Goal: Transaction & Acquisition: Purchase product/service

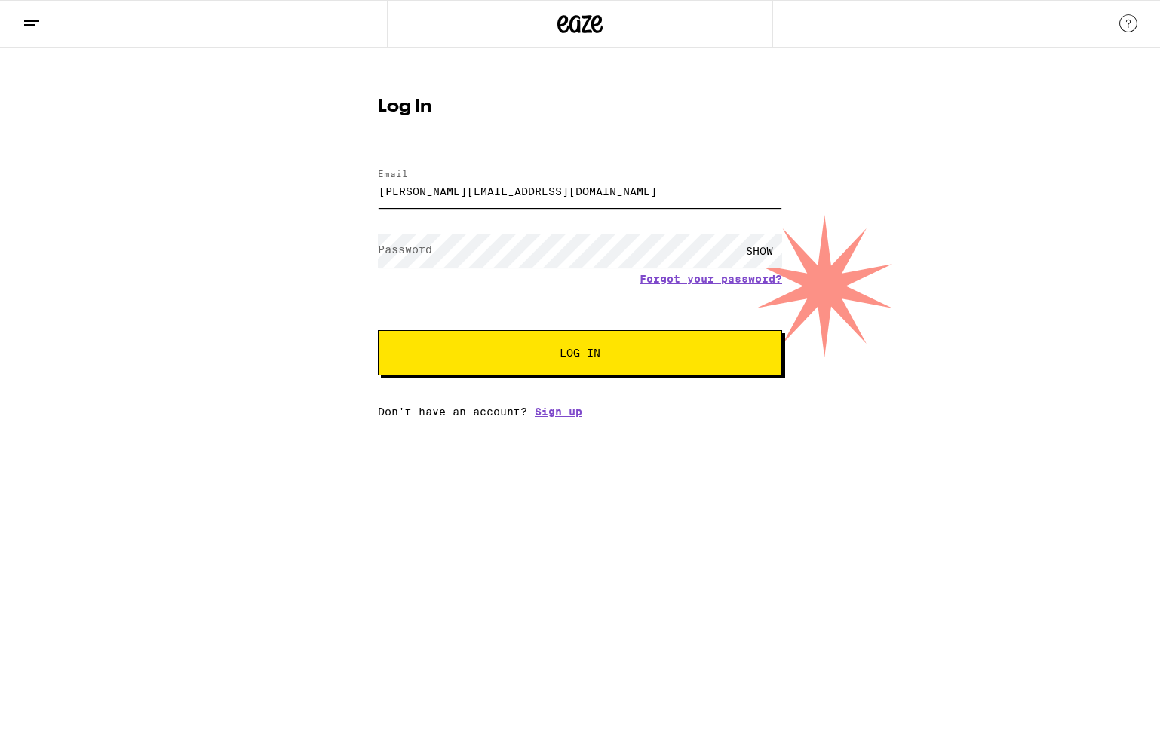
type input "[PERSON_NAME][EMAIL_ADDRESS][DOMAIN_NAME]"
click at [580, 354] on button "Log In" at bounding box center [580, 352] width 404 height 45
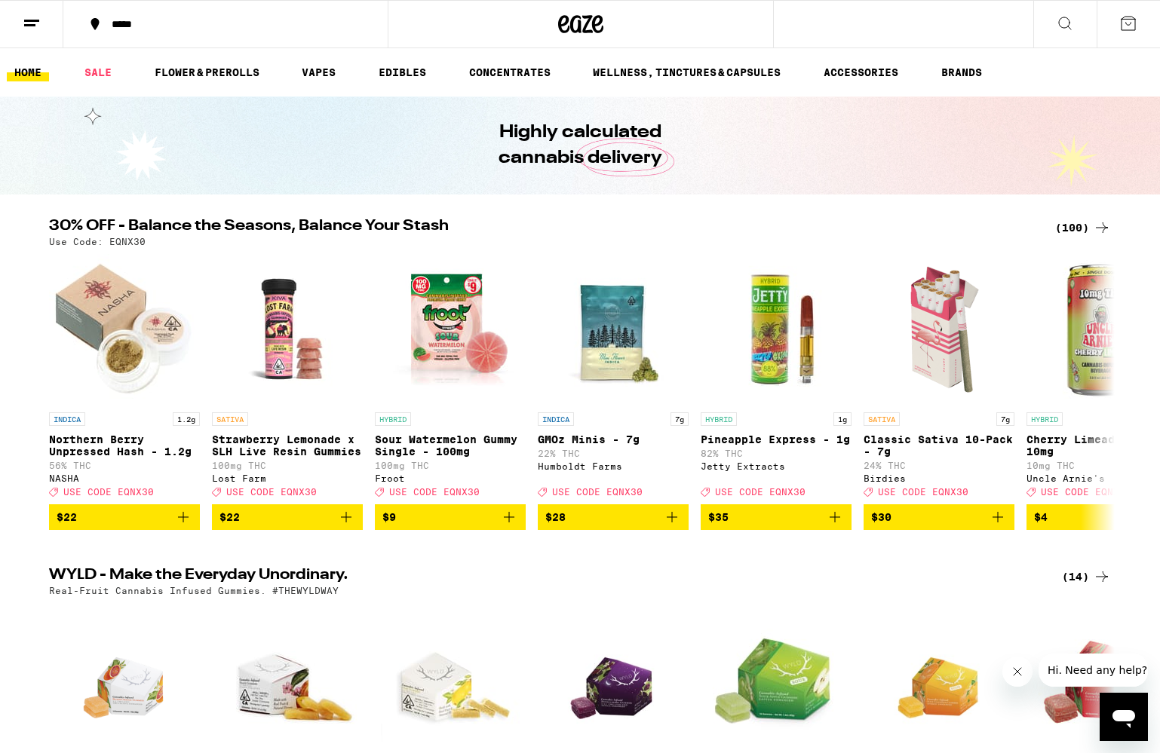
click at [29, 20] on line at bounding box center [31, 20] width 15 height 0
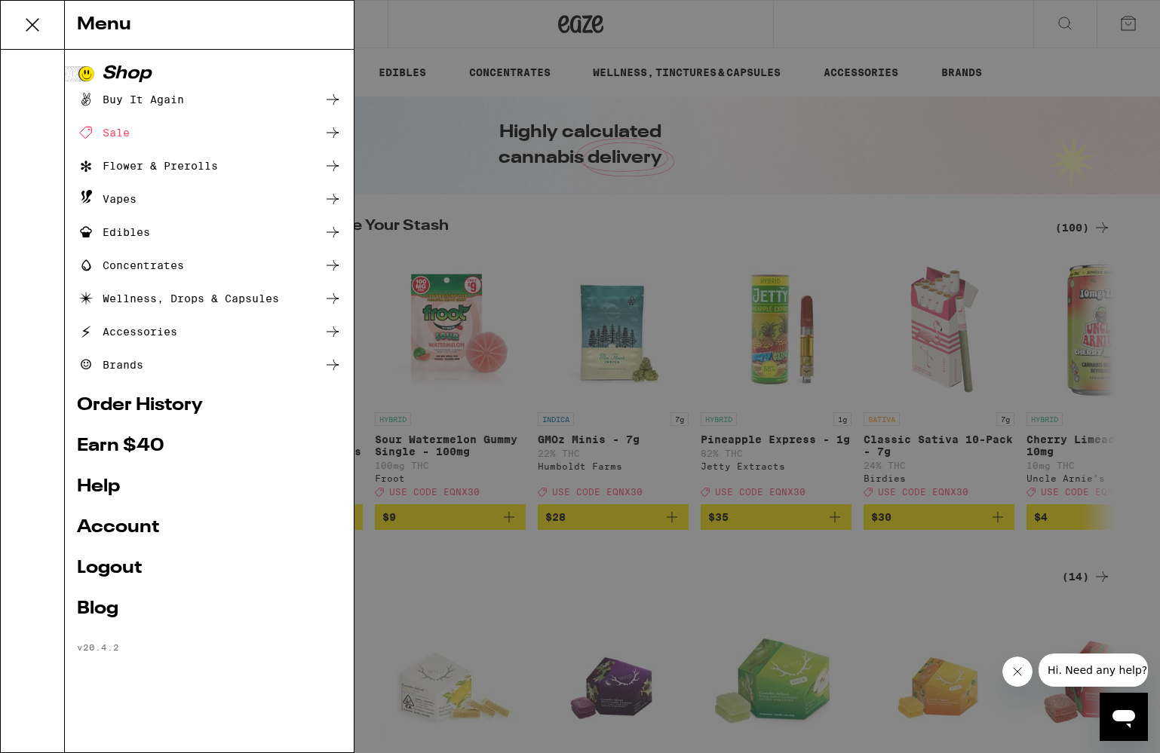
click at [465, 35] on div "Menu Shop Buy It Again Sale Flower & Prerolls Vapes Edibles Concentrates Wellne…" at bounding box center [580, 376] width 1160 height 753
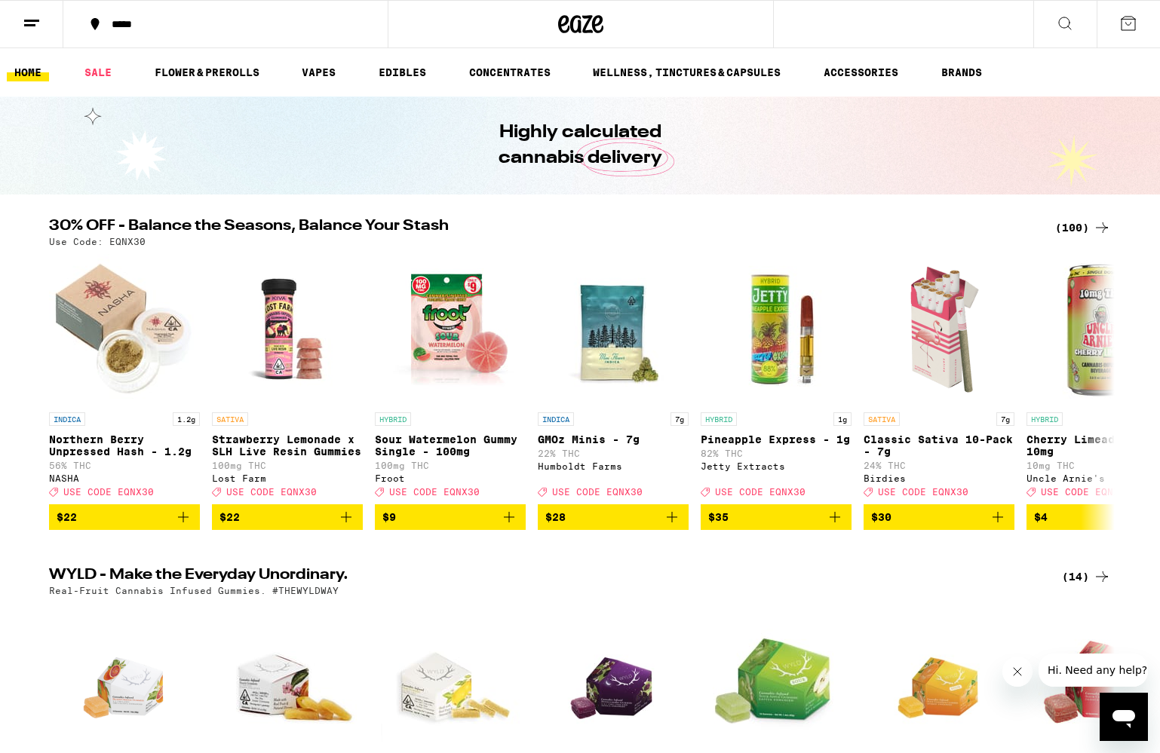
click at [193, 29] on button "*****" at bounding box center [225, 24] width 324 height 45
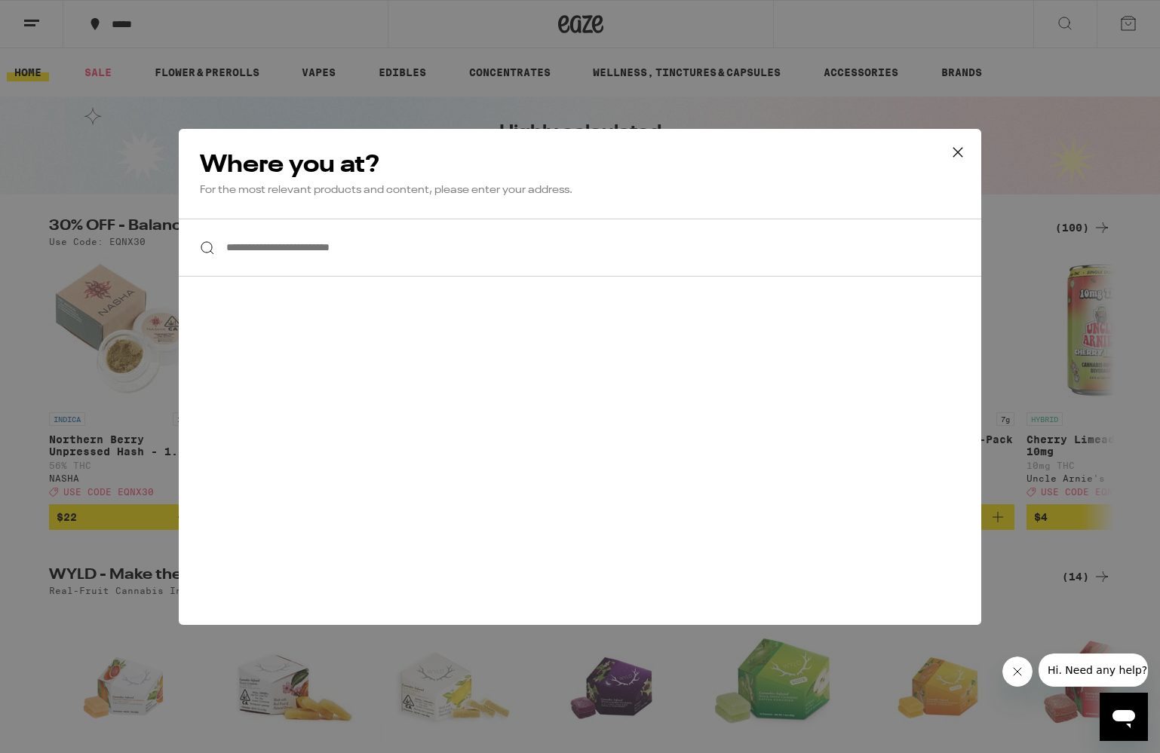
click at [437, 258] on input "**********" at bounding box center [580, 248] width 802 height 58
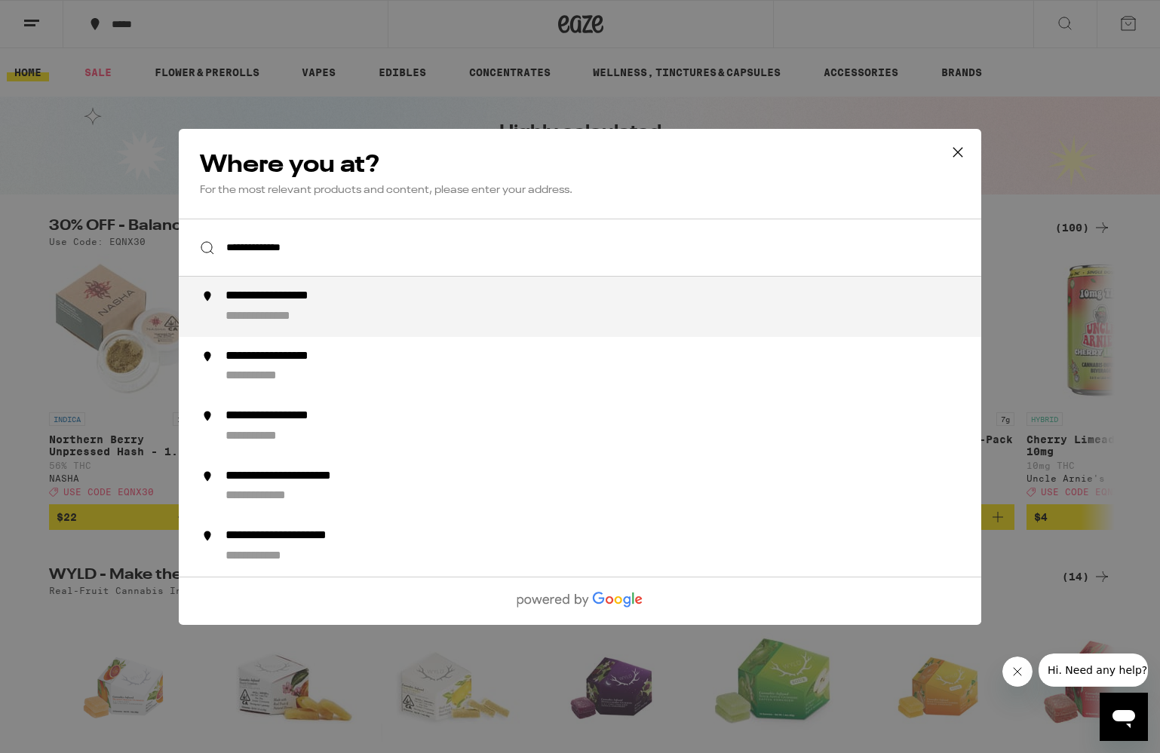
click at [392, 323] on div "**********" at bounding box center [609, 307] width 769 height 36
type input "**********"
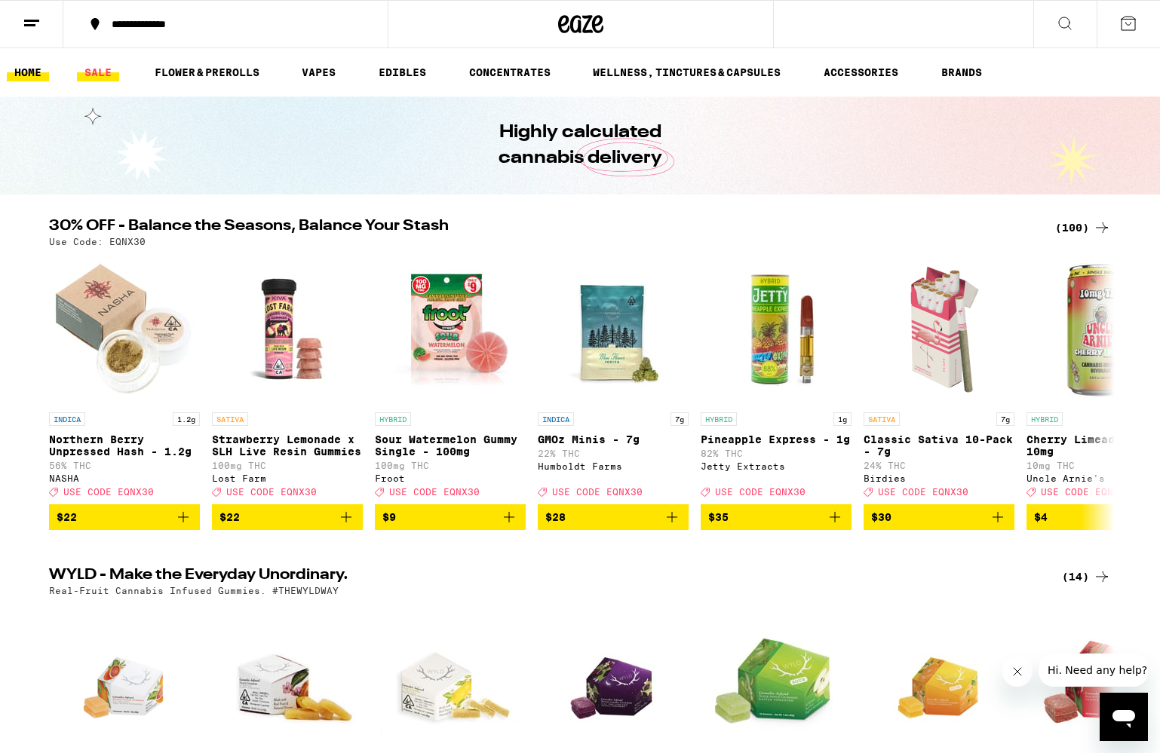
click at [113, 80] on link "SALE" at bounding box center [98, 72] width 42 height 18
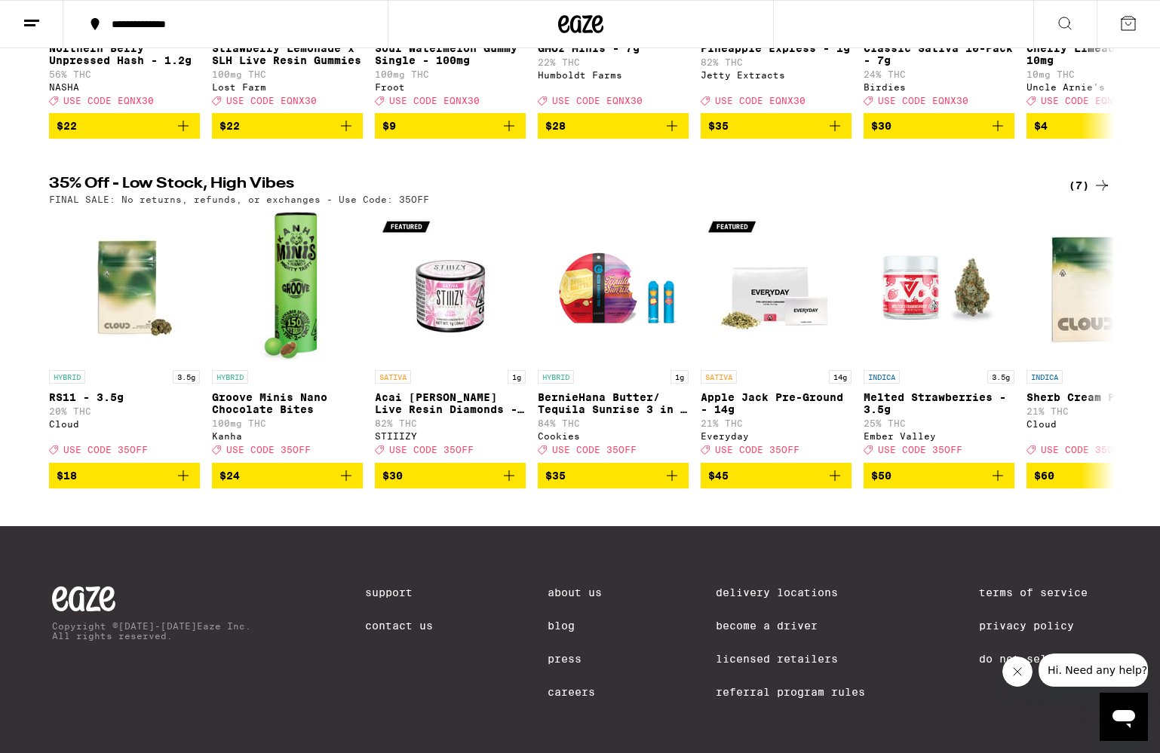
scroll to position [380, 0]
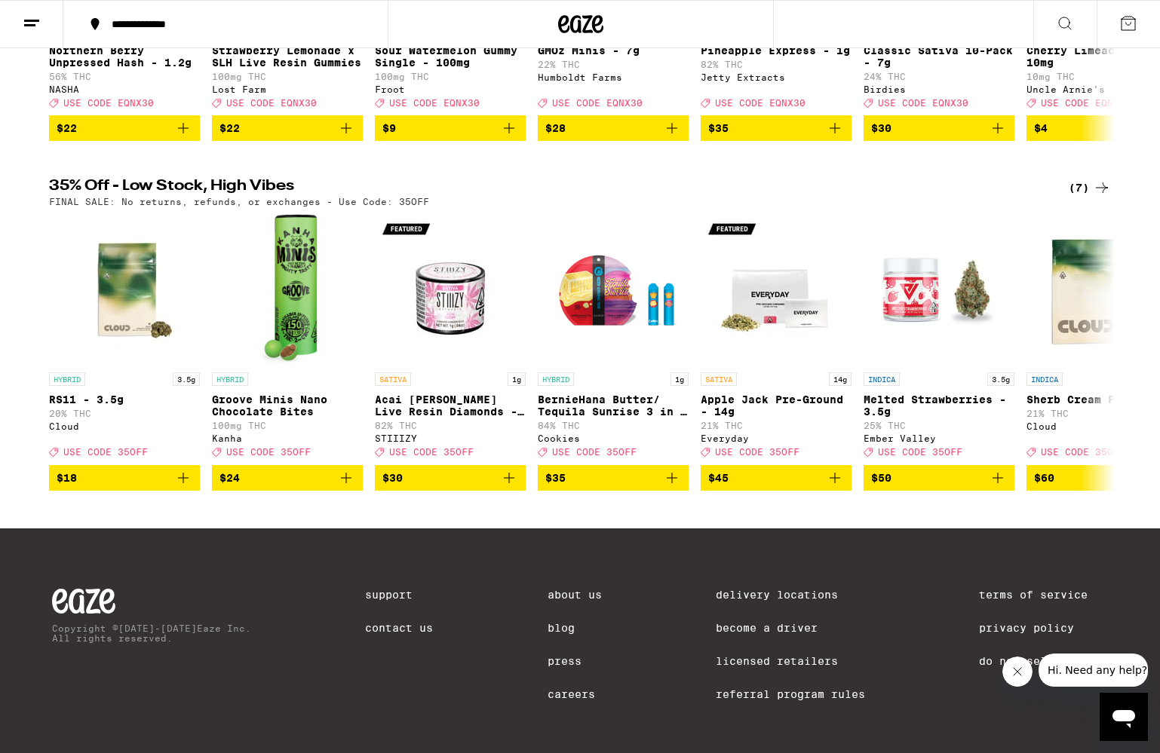
click at [1090, 197] on div "(7)" at bounding box center [1089, 188] width 42 height 18
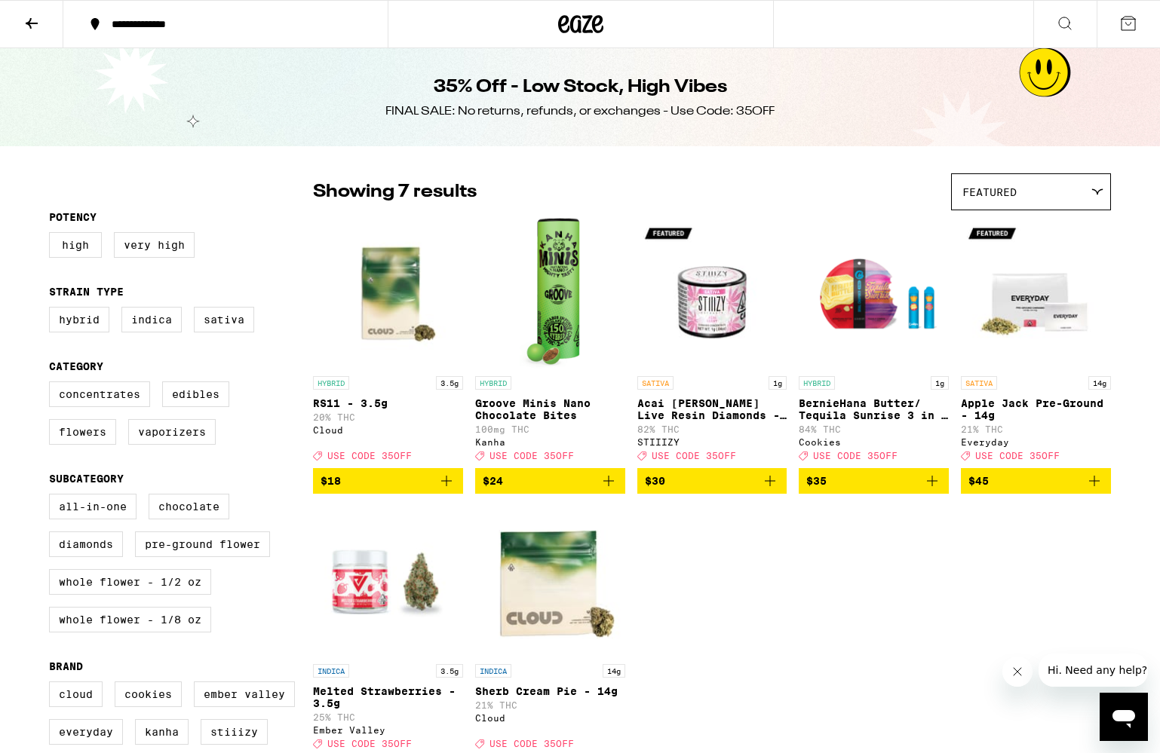
click at [39, 13] on button at bounding box center [31, 25] width 63 height 48
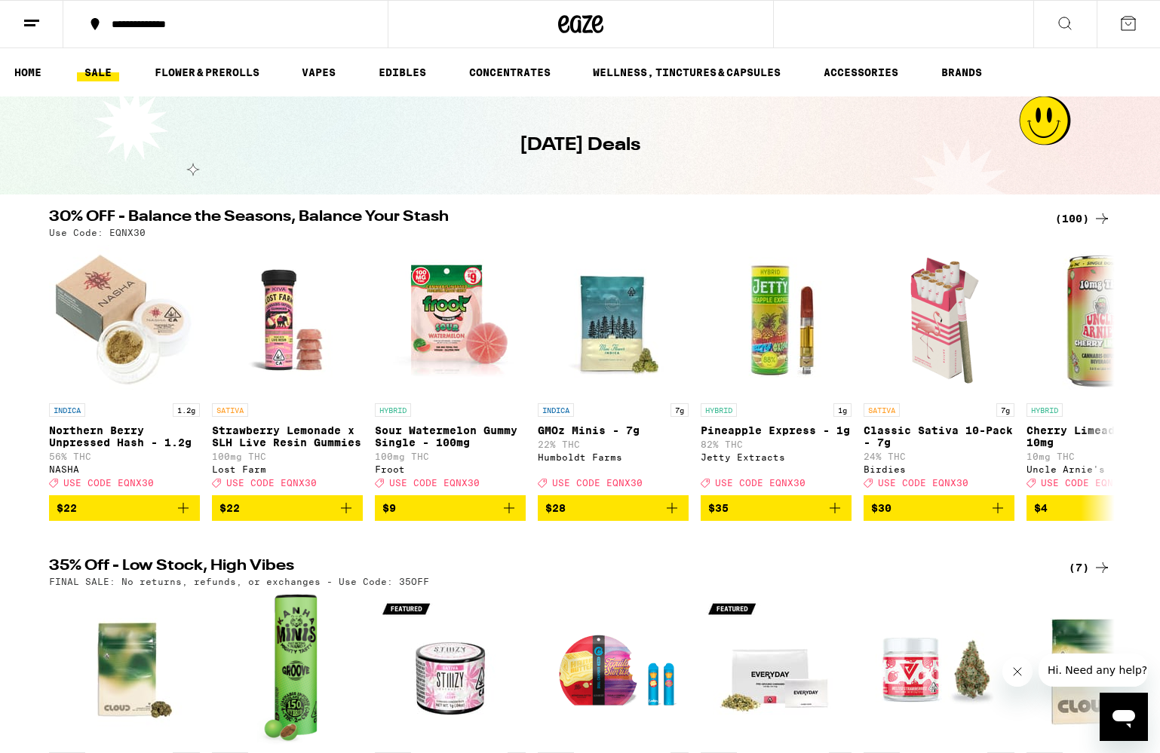
click at [181, 215] on h2 "30% OFF - Balance the Seasons, Balance Your Stash" at bounding box center [543, 219] width 988 height 18
click at [1083, 213] on div "(100)" at bounding box center [1083, 219] width 56 height 18
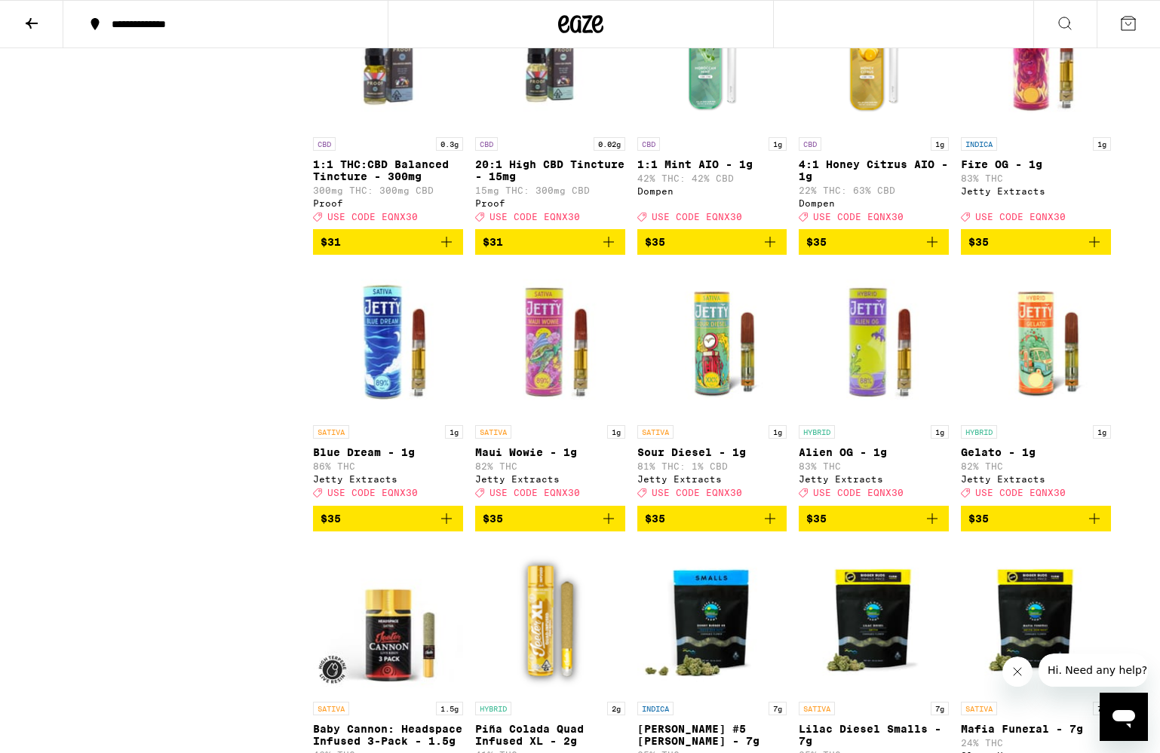
scroll to position [3698, 0]
click at [1055, 130] on img "Open page for Fire OG - 1g from Jetty Extracts" at bounding box center [1036, 54] width 150 height 151
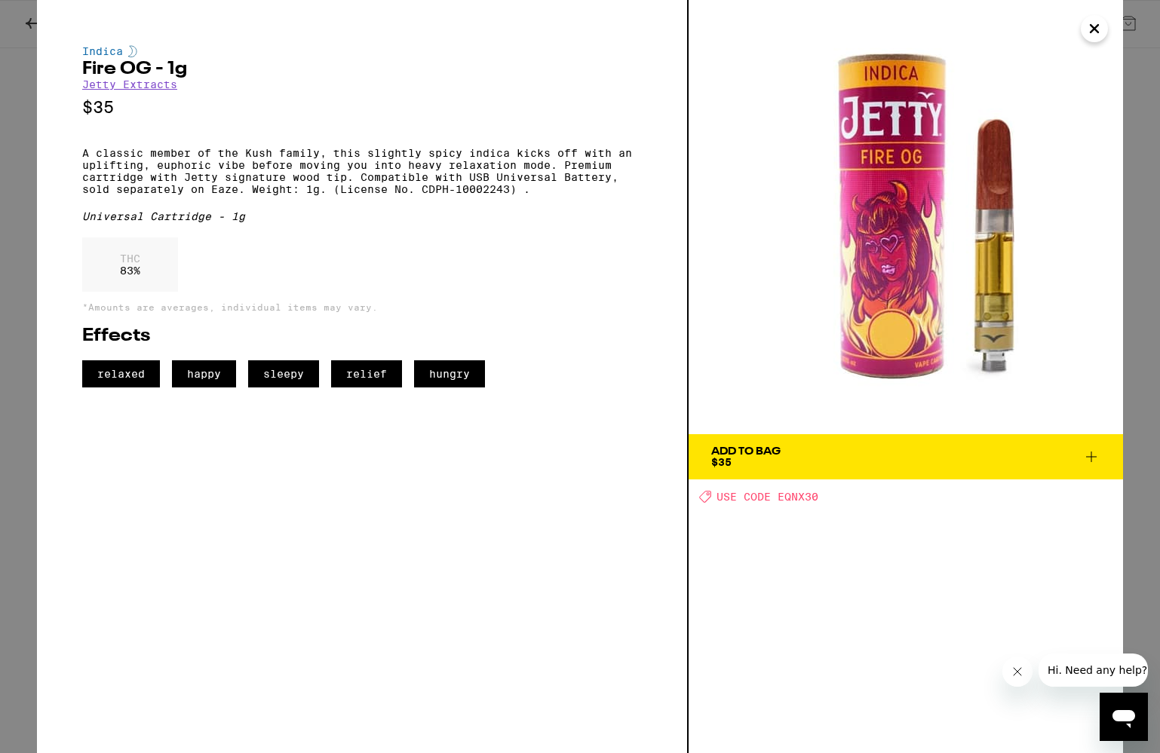
click at [1099, 469] on button "Add To Bag $35" at bounding box center [905, 456] width 434 height 45
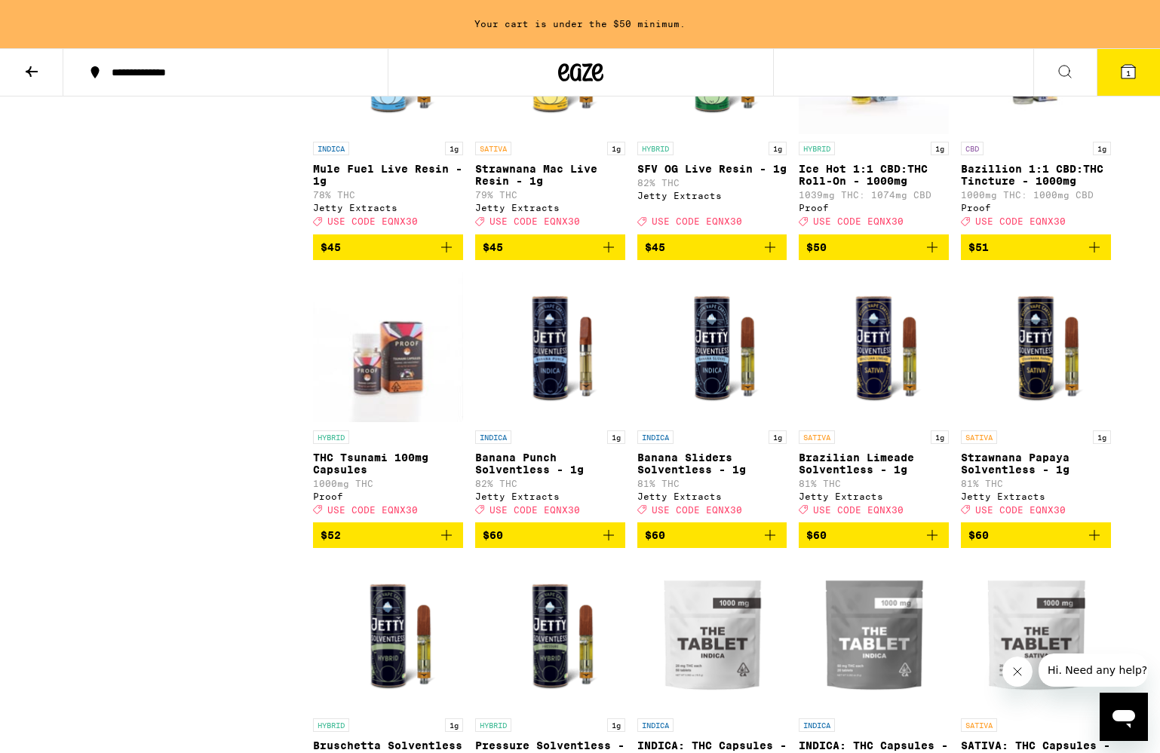
scroll to position [4838, 0]
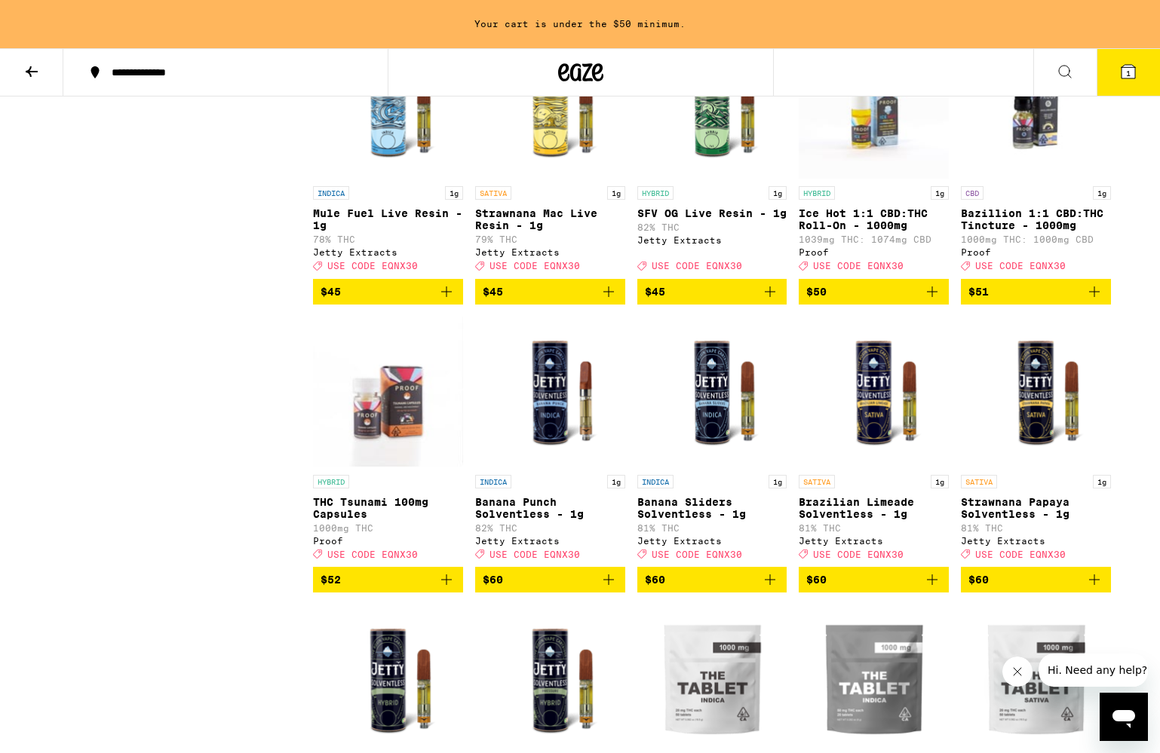
click at [452, 301] on icon "Add to bag" at bounding box center [446, 292] width 18 height 18
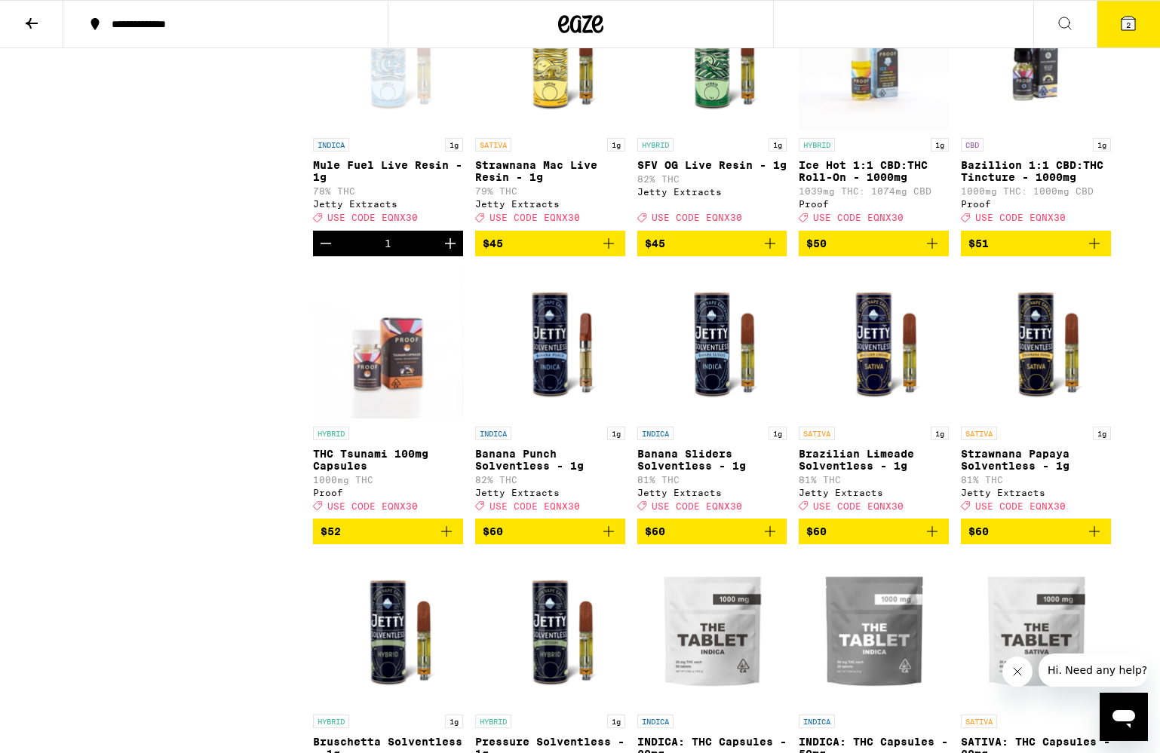
click at [769, 253] on icon "Add to bag" at bounding box center [770, 243] width 18 height 18
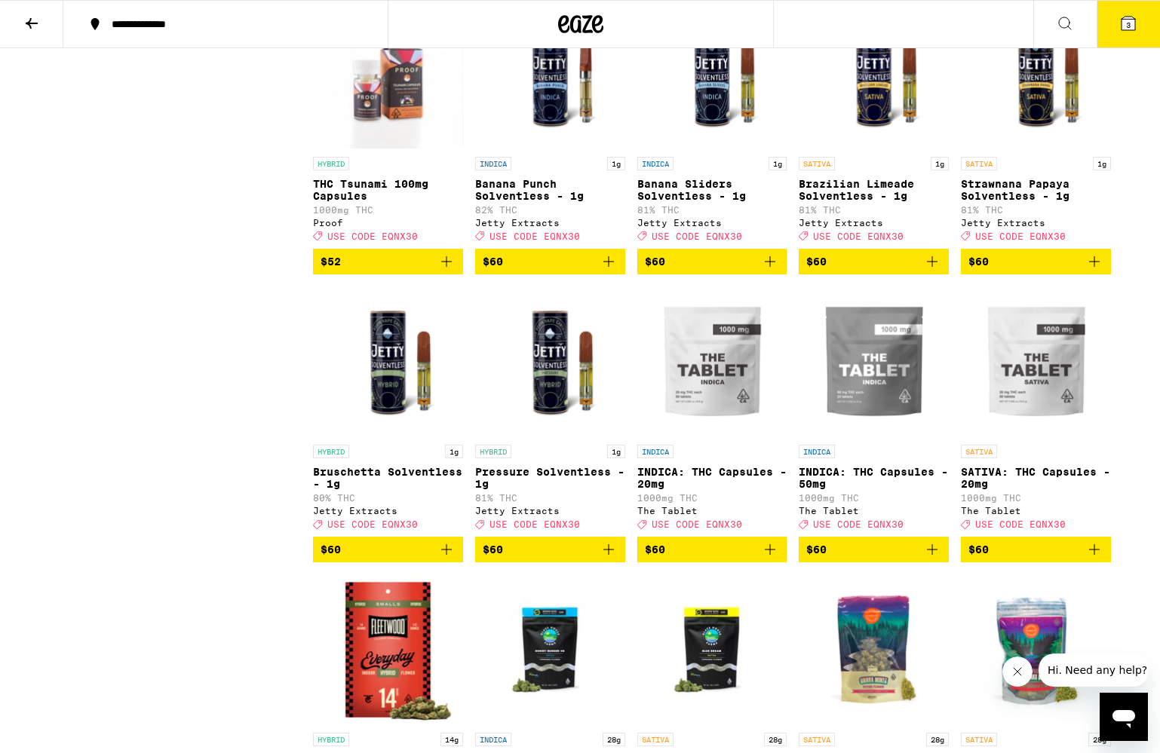
scroll to position [5122, 0]
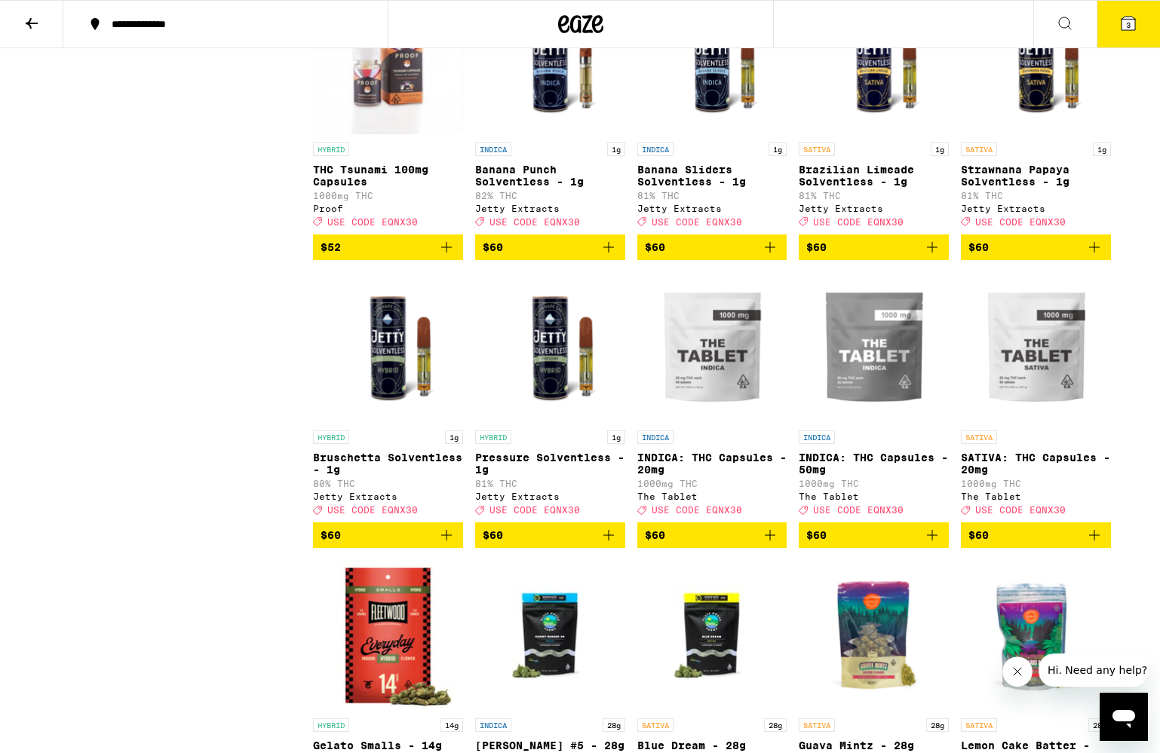
click at [931, 256] on icon "Add to bag" at bounding box center [932, 247] width 18 height 18
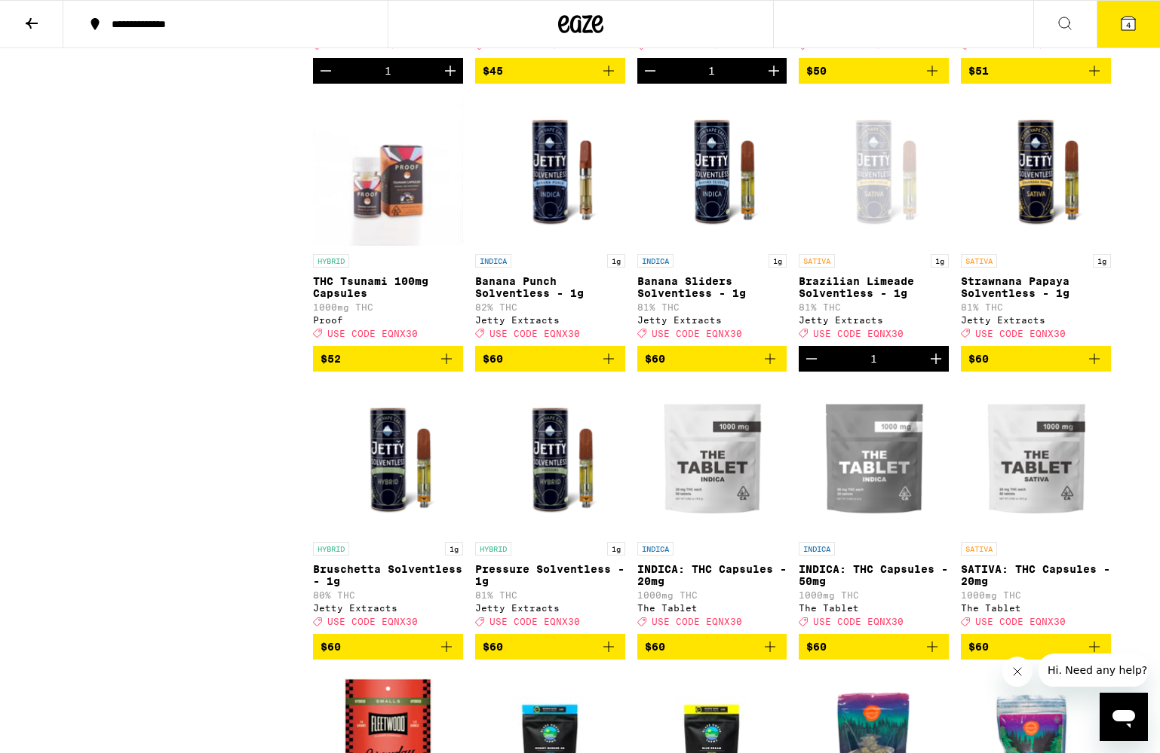
scroll to position [4955, 0]
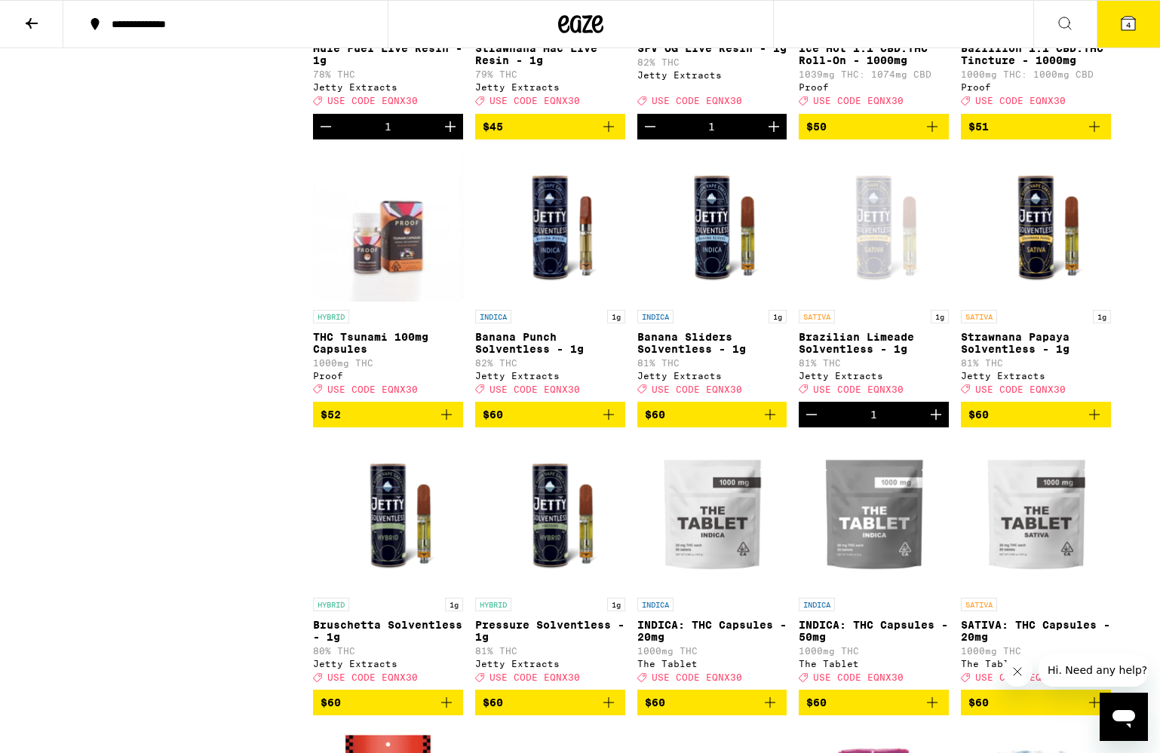
click at [1128, 31] on icon at bounding box center [1128, 23] width 18 height 18
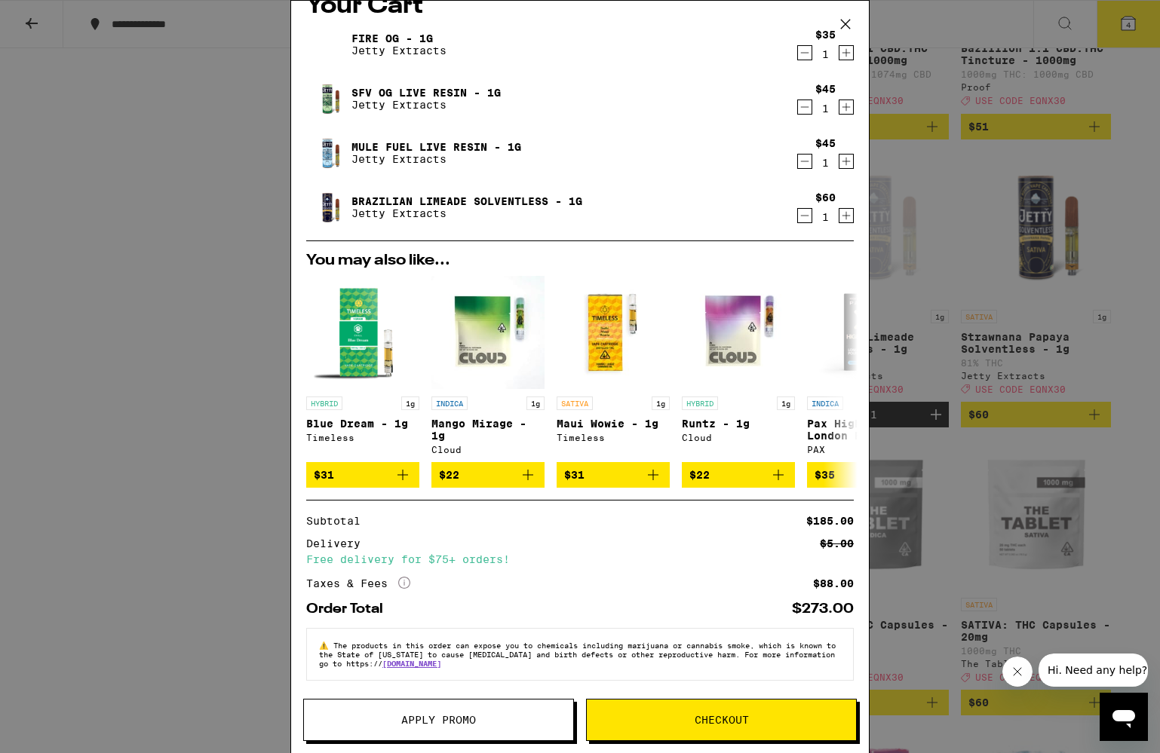
scroll to position [35, 0]
click at [443, 720] on span "Apply Promo" at bounding box center [438, 720] width 75 height 11
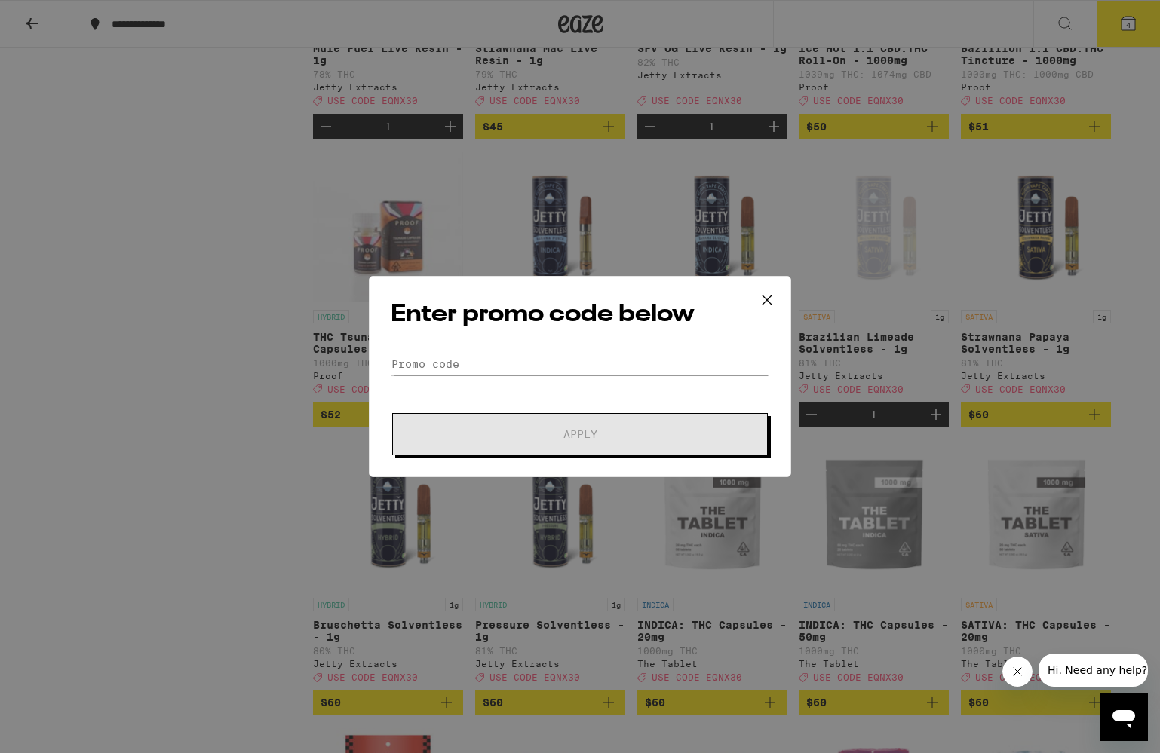
drag, startPoint x: 493, startPoint y: 378, endPoint x: 493, endPoint y: 358, distance: 19.6
click at [493, 358] on form "Promo Code Apply" at bounding box center [580, 404] width 379 height 103
click at [493, 358] on input "Promo Code" at bounding box center [580, 364] width 379 height 23
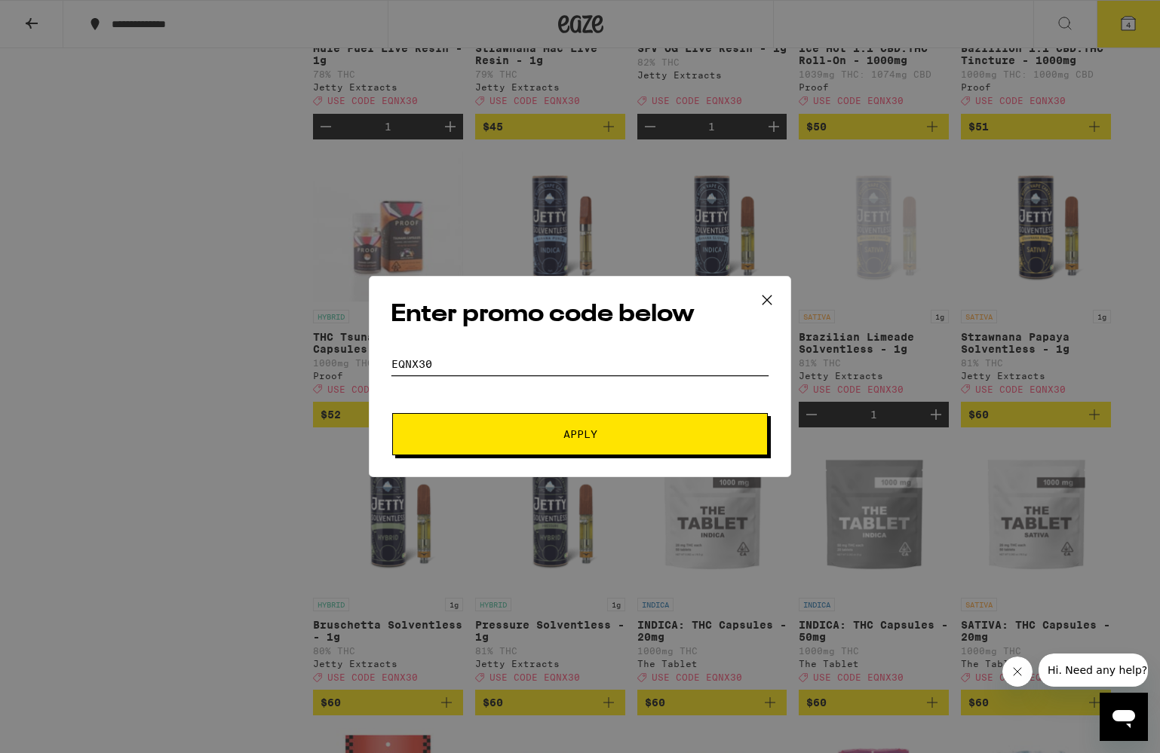
type input "EQNX30"
click at [544, 414] on button "Apply" at bounding box center [579, 434] width 375 height 42
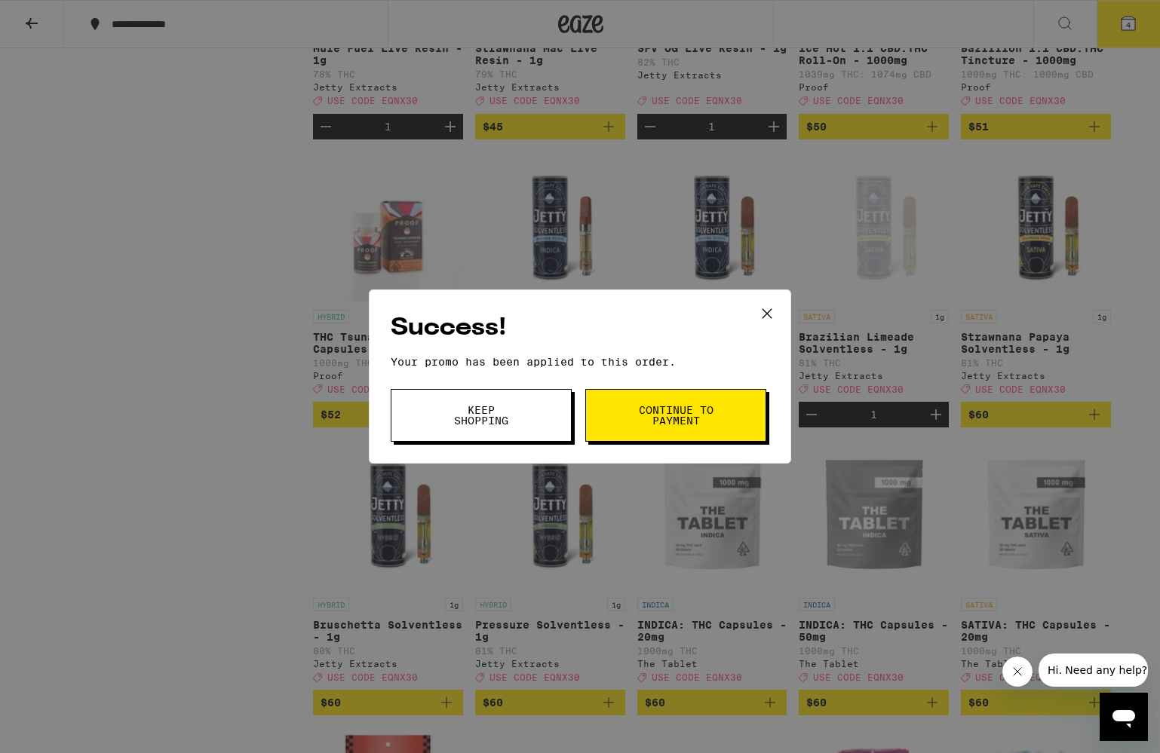
click at [513, 415] on span "Keep Shopping" at bounding box center [481, 415] width 77 height 21
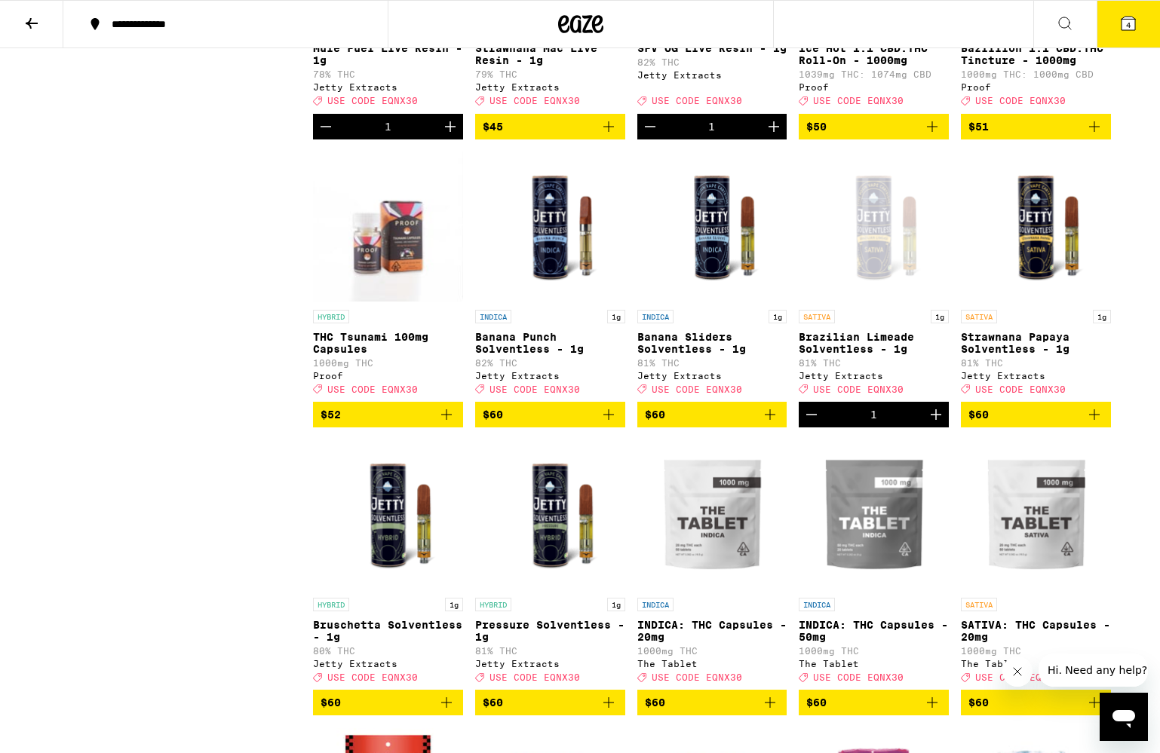
click at [1114, 23] on button "4" at bounding box center [1127, 24] width 63 height 47
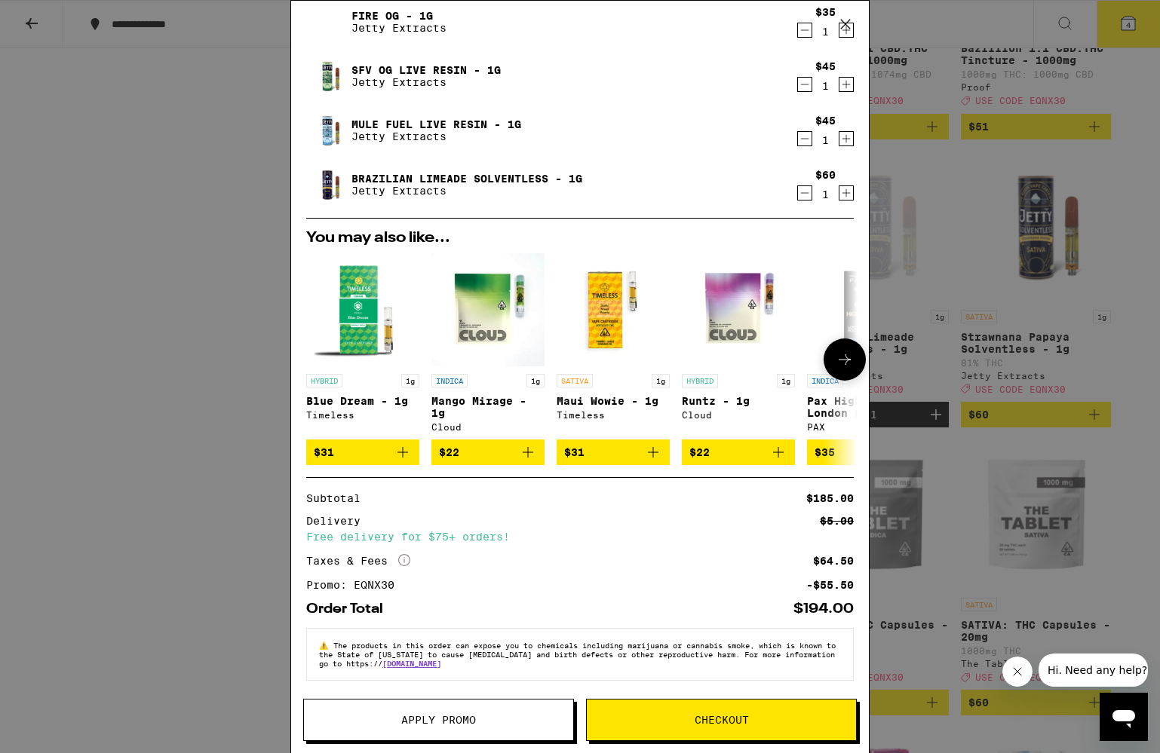
scroll to position [58, 0]
click at [1019, 297] on div "Your Cart Fire OG - 1g Jetty Extracts $35 1 SFV OG Live Resin - 1g Jetty Extrac…" at bounding box center [580, 376] width 1160 height 753
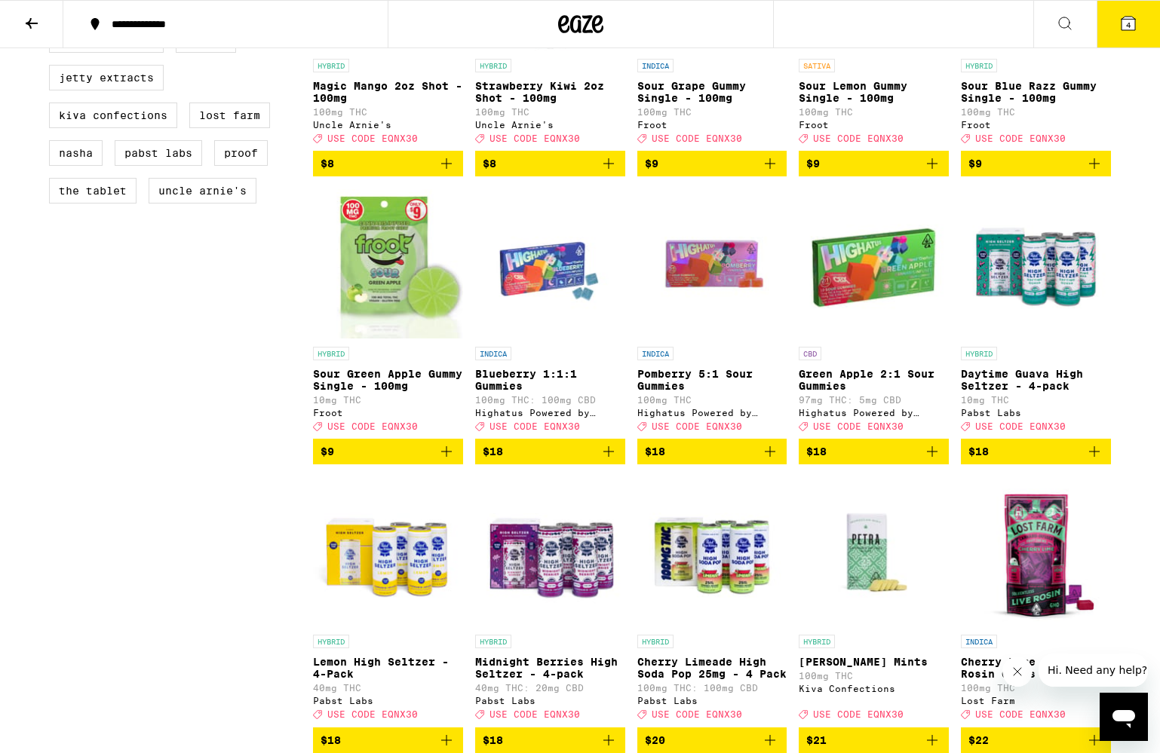
scroll to position [1142, 0]
